Goal: Information Seeking & Learning: Learn about a topic

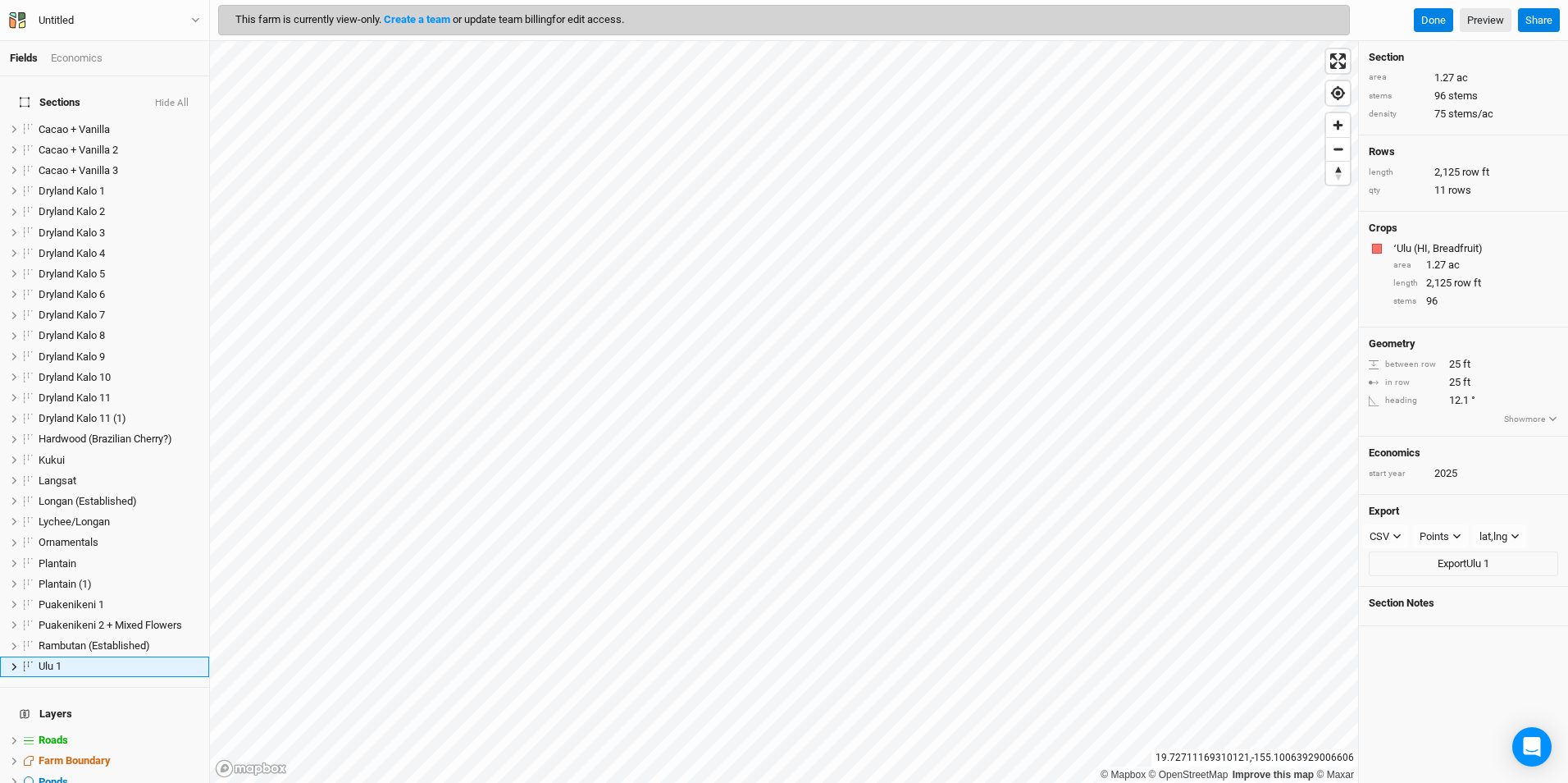
scroll to position [104, 0]
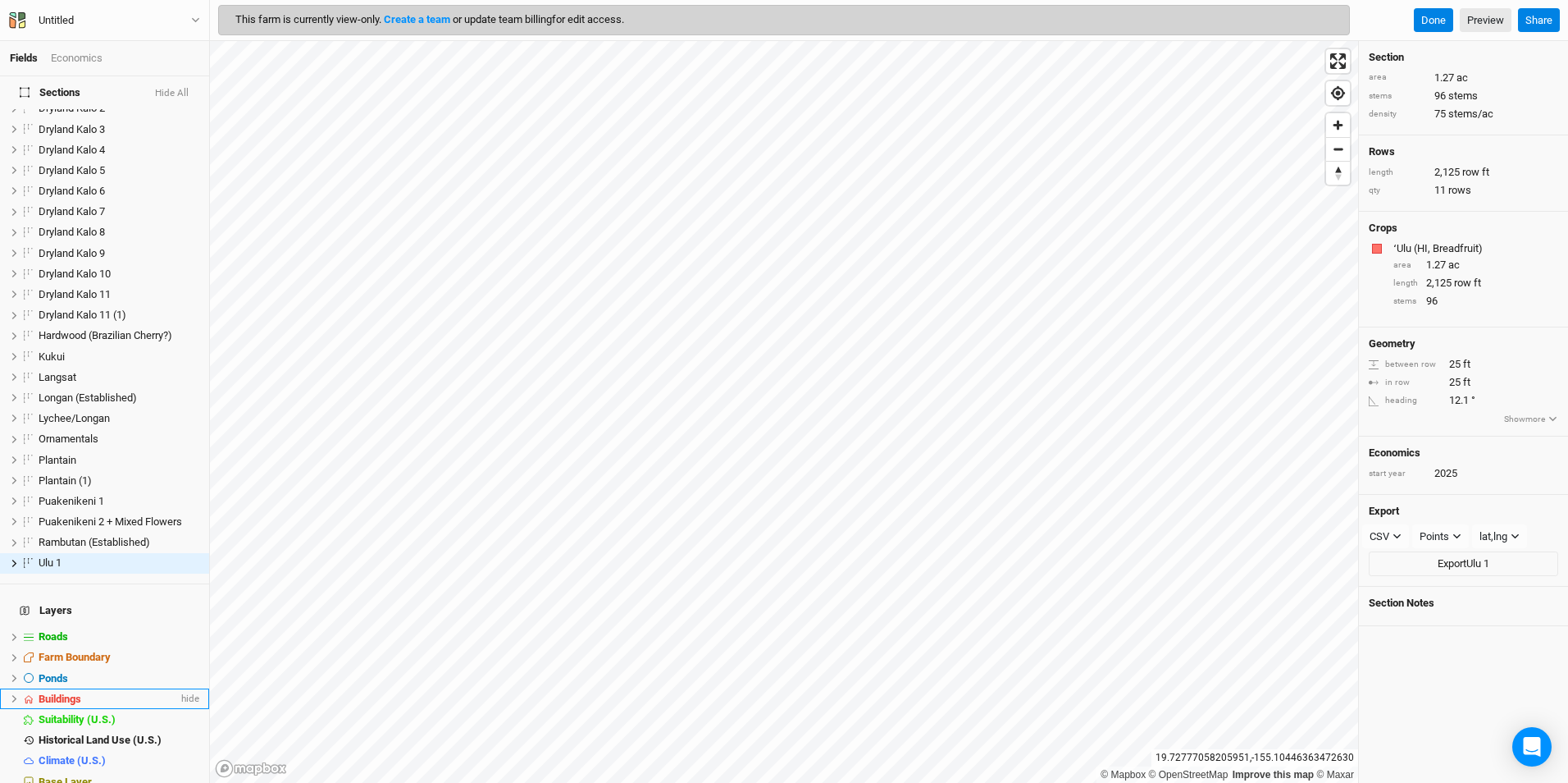
click at [16, 694] on icon at bounding box center [14, 698] width 9 height 9
click at [1436, 15] on button "Done" at bounding box center [1433, 20] width 40 height 24
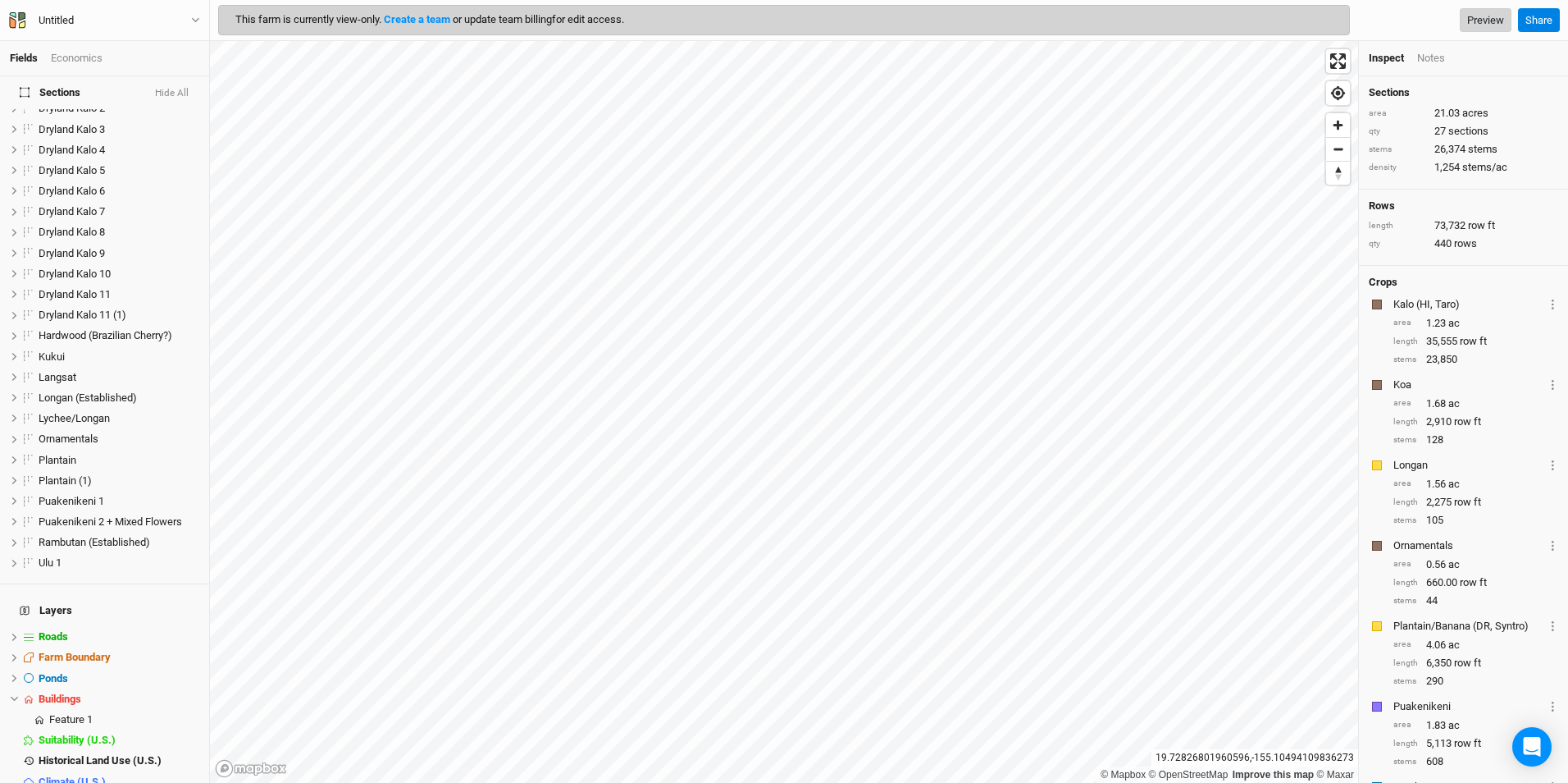
click at [1480, 21] on link "Preview" at bounding box center [1485, 20] width 51 height 24
click at [90, 56] on div "Economics" at bounding box center [76, 58] width 51 height 15
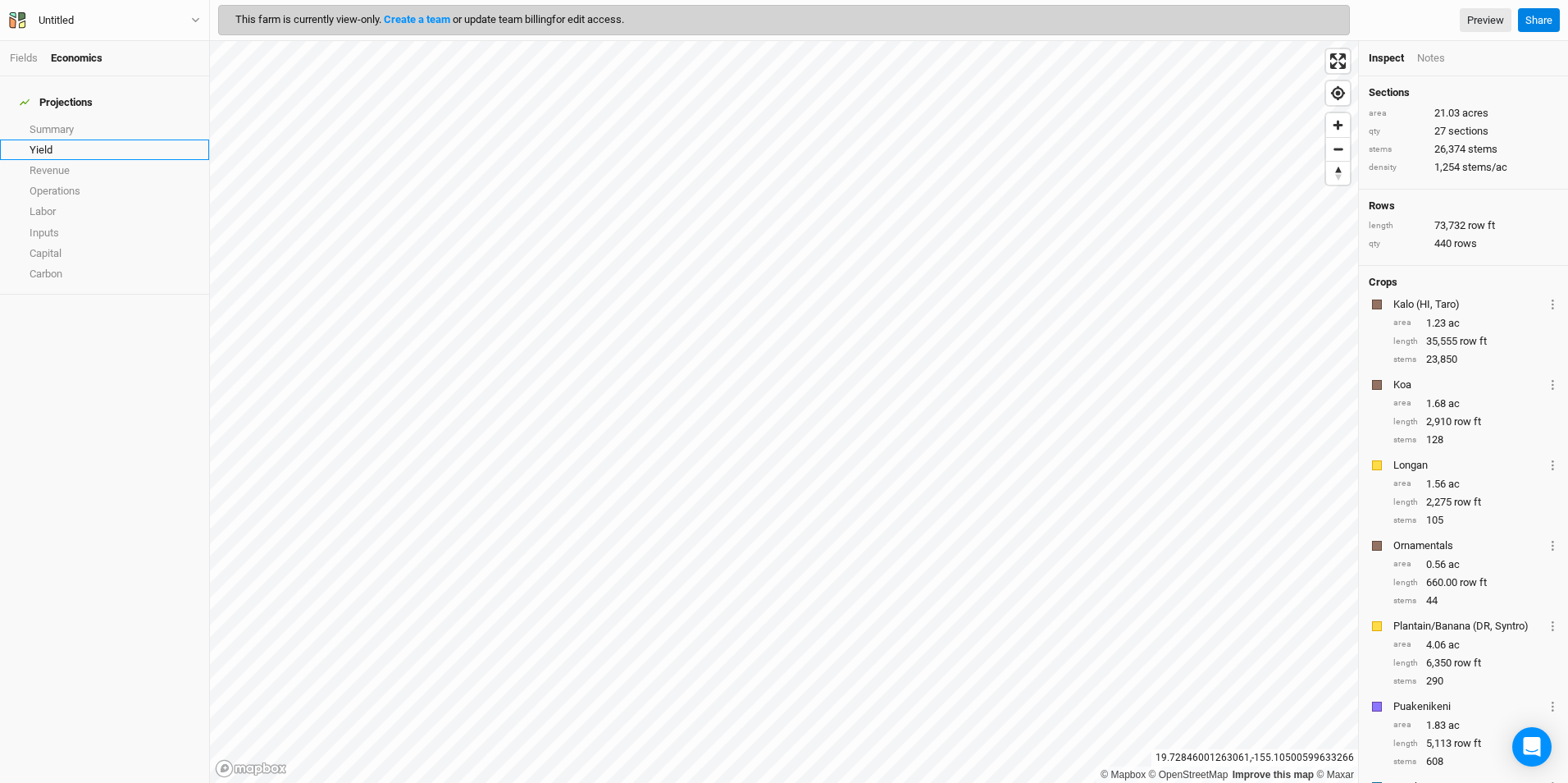
click at [101, 140] on link "Yield" at bounding box center [104, 149] width 209 height 20
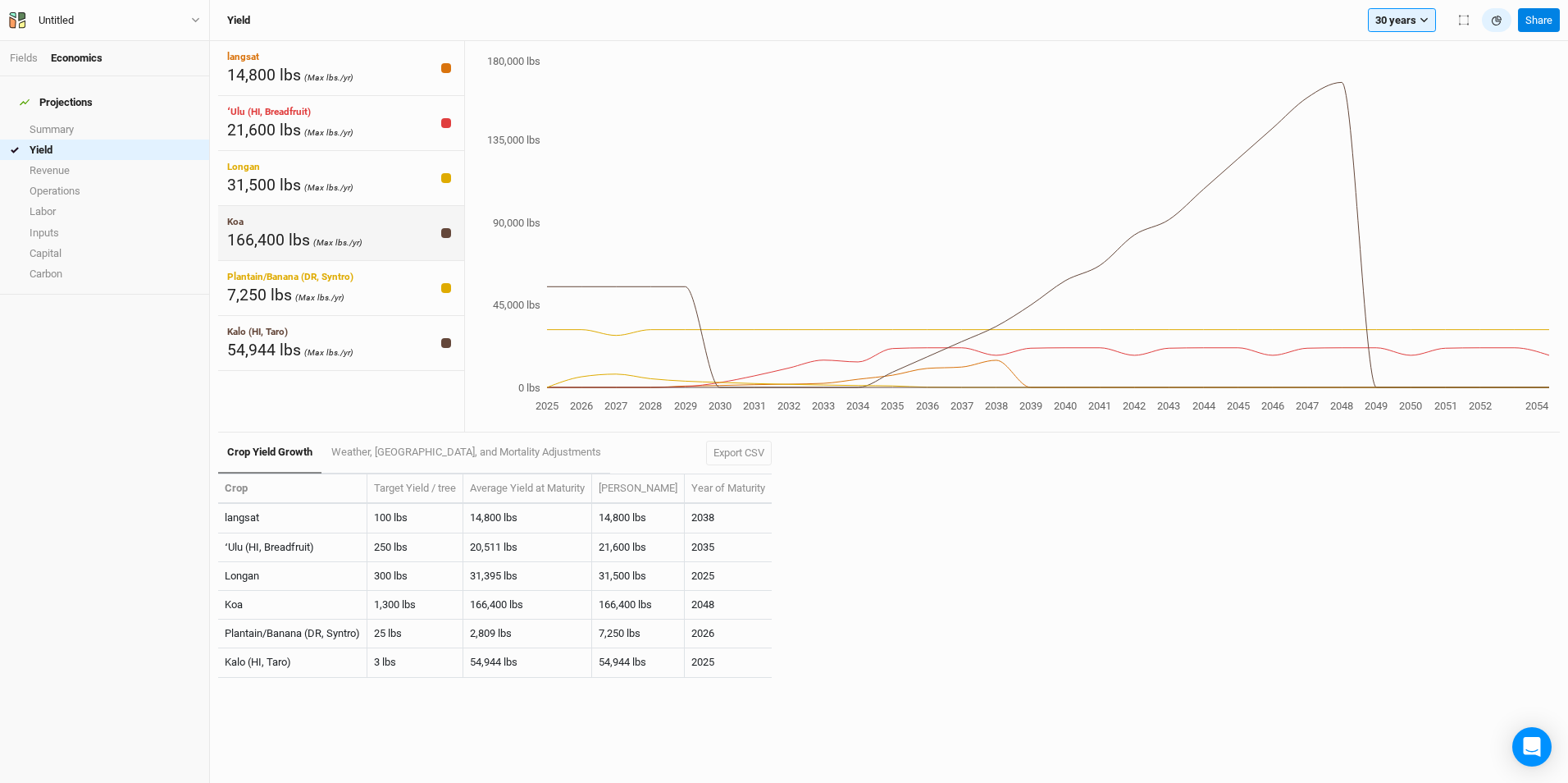
click at [385, 225] on div "Koa 166,400 lbs (Max lbs./yr)" at bounding box center [341, 233] width 246 height 55
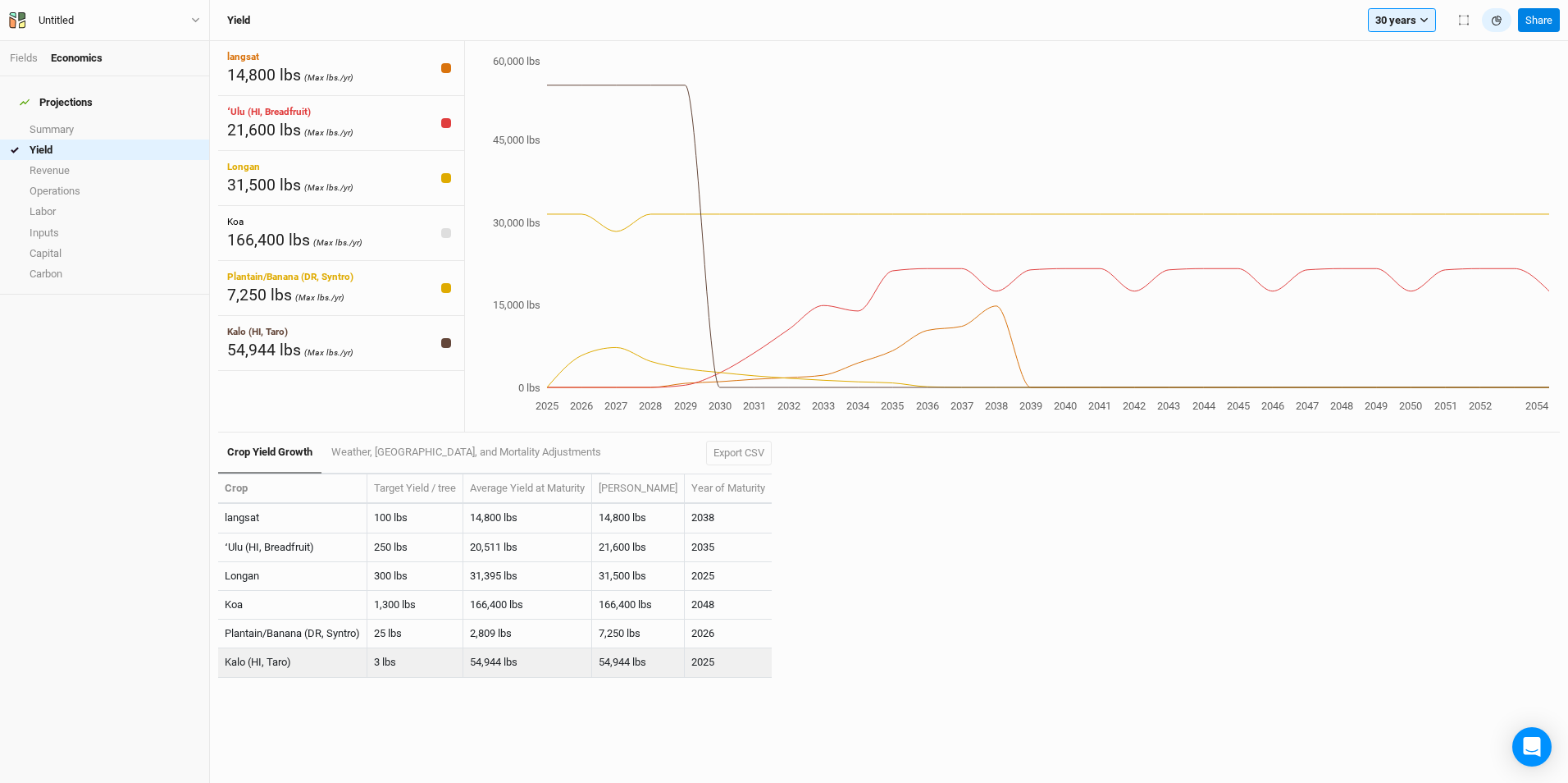
click at [306, 660] on td "Kalo (HI, Taro)" at bounding box center [292, 662] width 149 height 29
click at [326, 358] on div "54,944 lbs (Max lbs./yr)" at bounding box center [291, 350] width 126 height 22
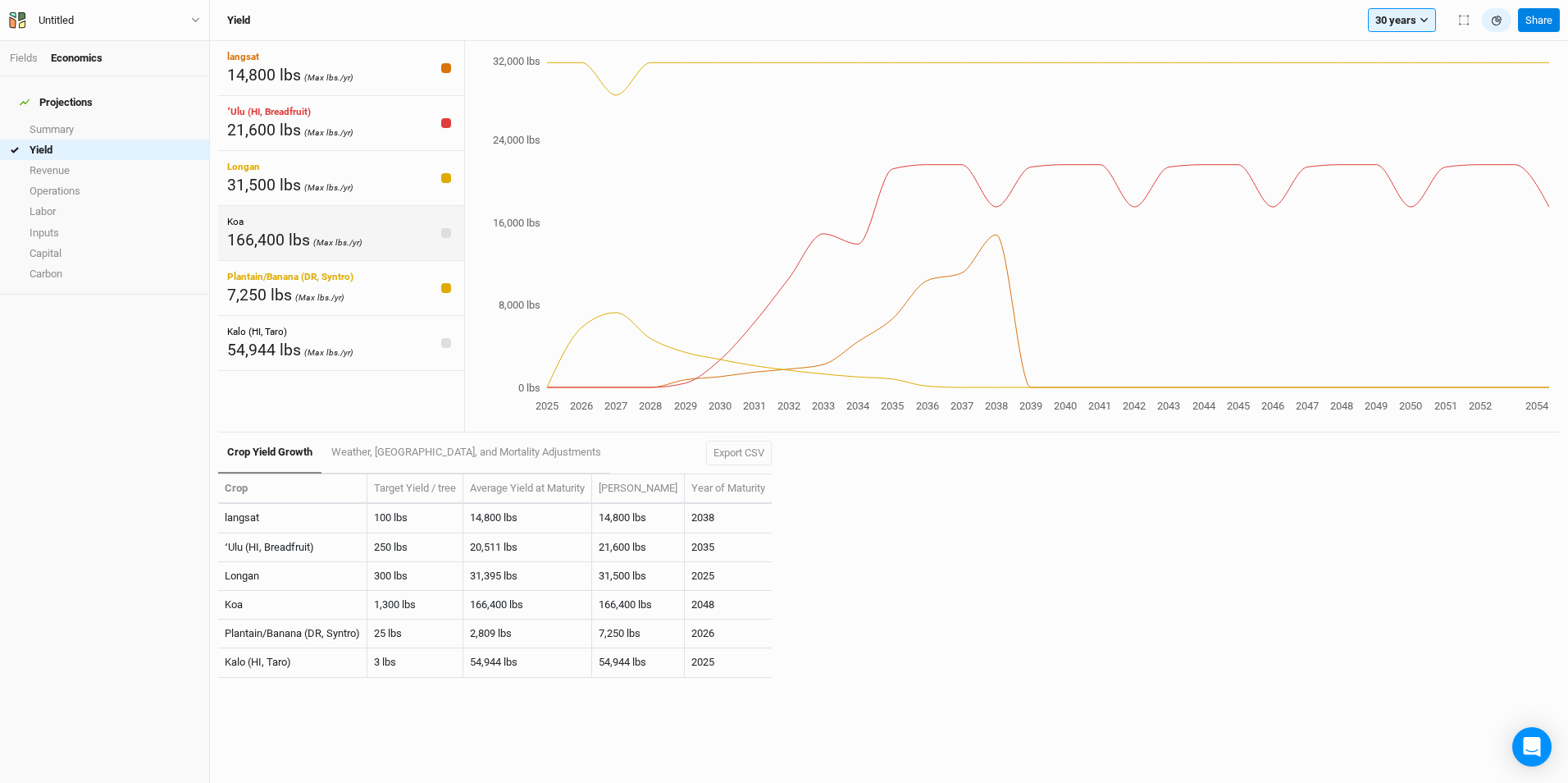
click at [356, 240] on span "(Max lbs./yr)" at bounding box center [338, 242] width 49 height 11
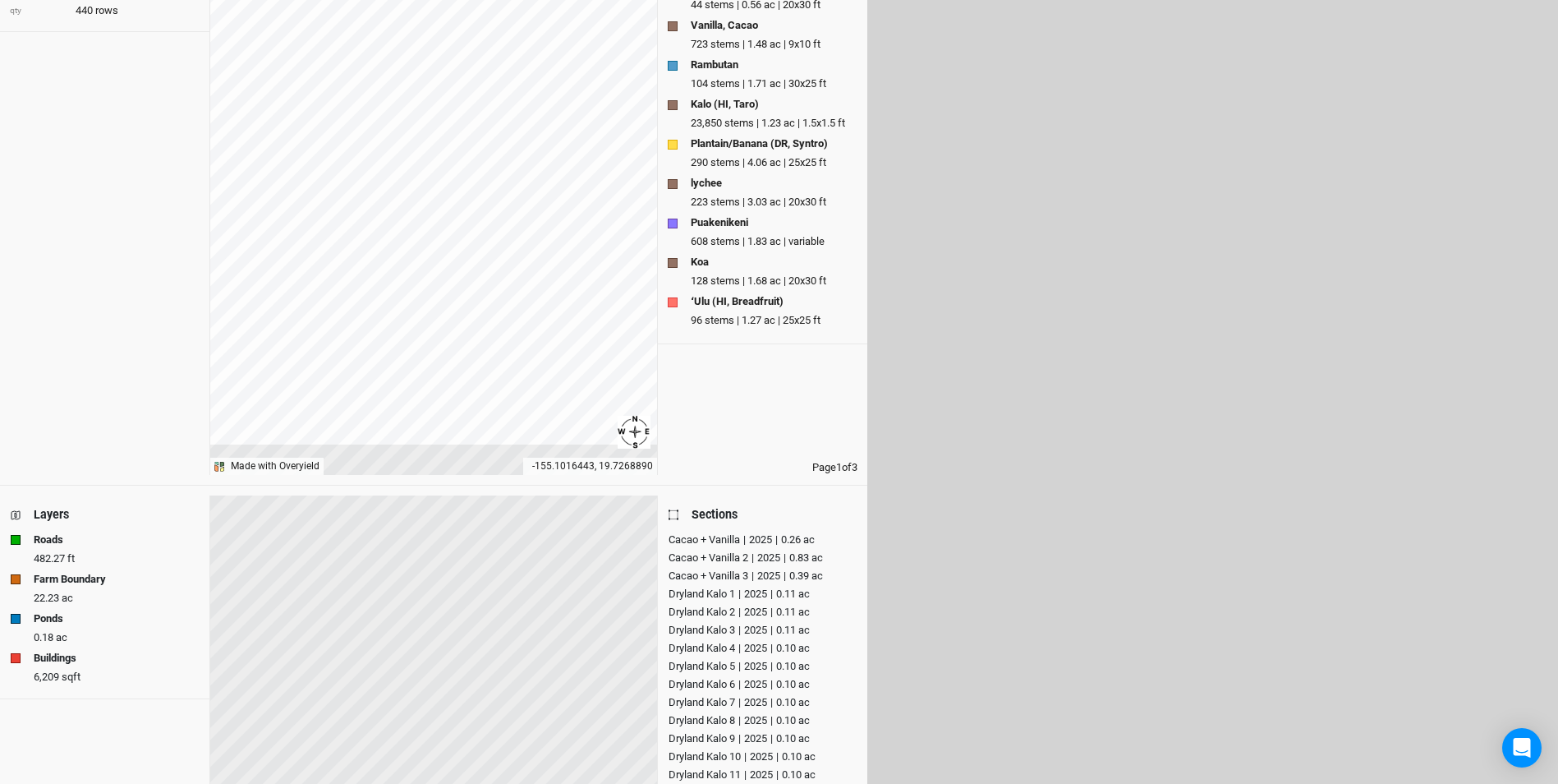
scroll to position [227, 0]
